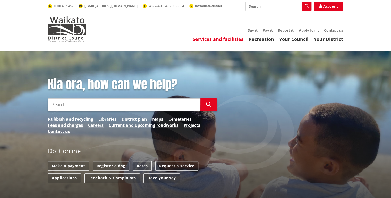
click at [237, 40] on link "Services and facilities" at bounding box center [218, 39] width 51 height 6
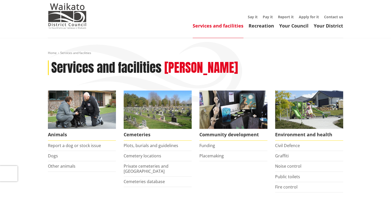
scroll to position [21, 0]
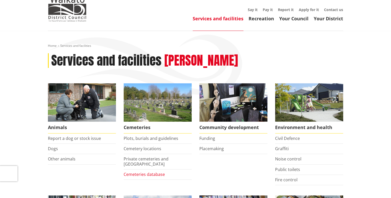
click at [143, 172] on link "Cemeteries database" at bounding box center [144, 175] width 41 height 6
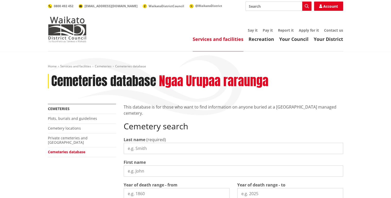
select select
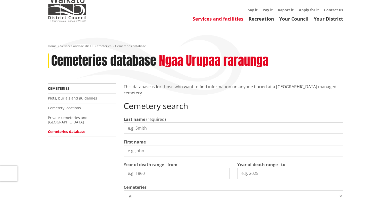
scroll to position [21, 0]
click at [172, 129] on input "Last name" at bounding box center [234, 127] width 220 height 11
type input "[PERSON_NAME]"
click at [150, 152] on input "First name" at bounding box center [234, 150] width 220 height 11
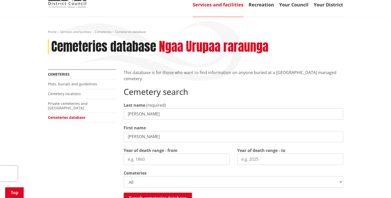
scroll to position [62, 0]
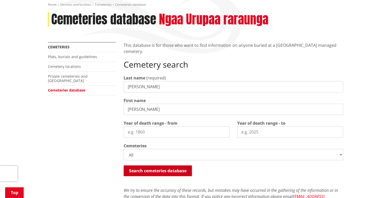
type input "[PERSON_NAME]"
click at [177, 171] on button "Search cemeteries database" at bounding box center [158, 171] width 68 height 11
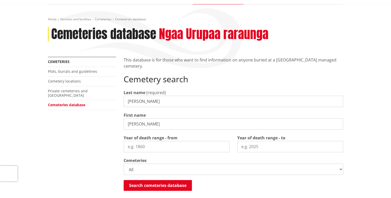
scroll to position [43, 0]
